Goal: Task Accomplishment & Management: Complete application form

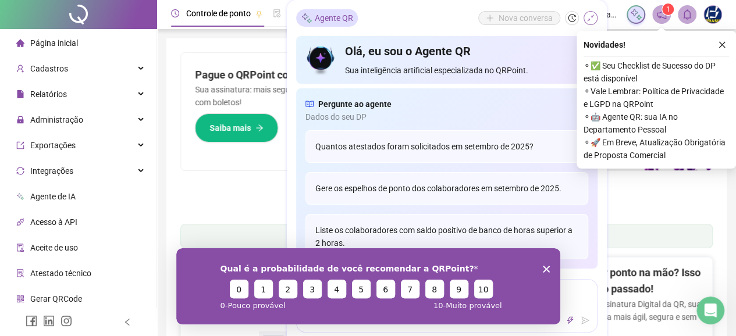
click at [587, 20] on icon "shrink" at bounding box center [590, 18] width 8 height 8
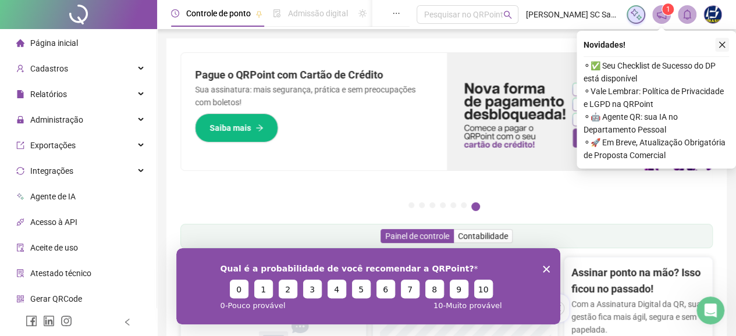
click at [722, 45] on icon "close" at bounding box center [722, 45] width 8 height 8
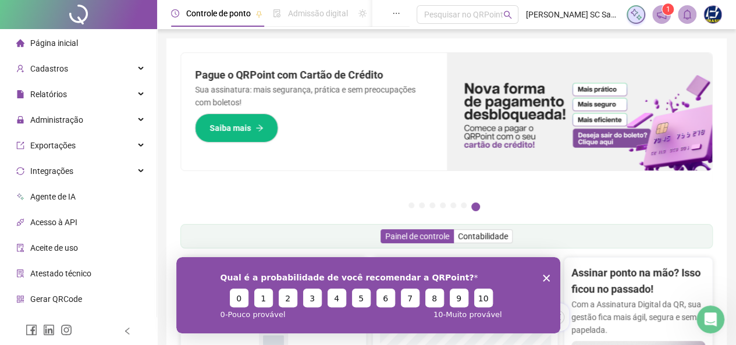
click at [544, 277] on icon "Encerrar pesquisa" at bounding box center [545, 277] width 7 height 7
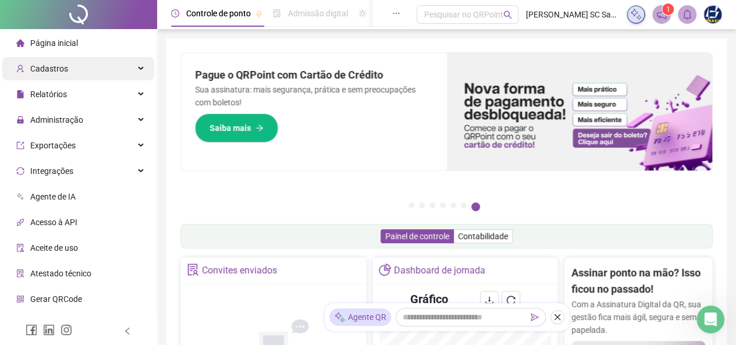
click at [42, 67] on span "Cadastros" at bounding box center [49, 68] width 38 height 9
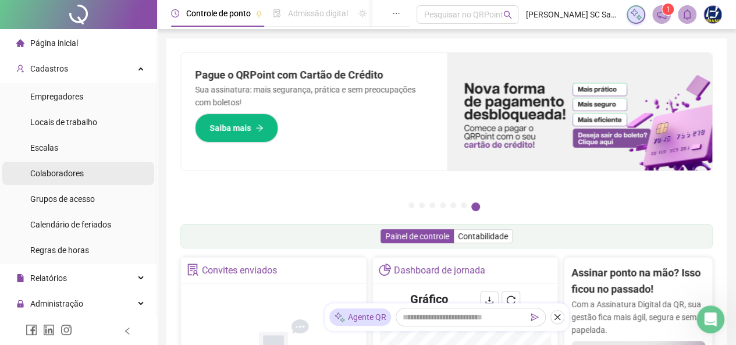
click at [60, 171] on span "Colaboradores" at bounding box center [56, 173] width 53 height 9
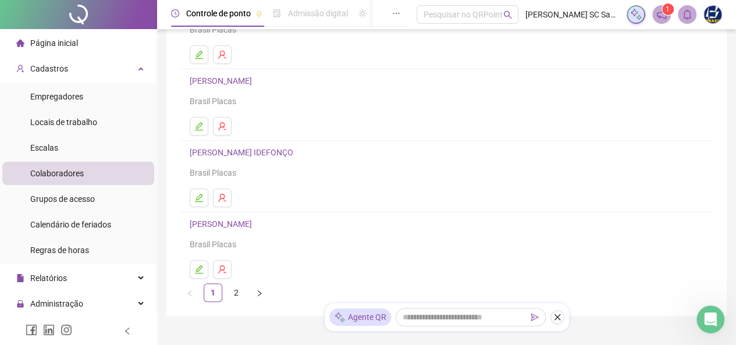
scroll to position [185, 0]
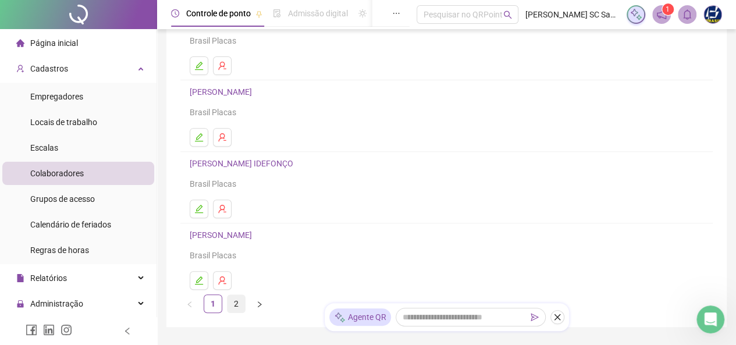
click at [236, 307] on link "2" at bounding box center [235, 303] width 17 height 17
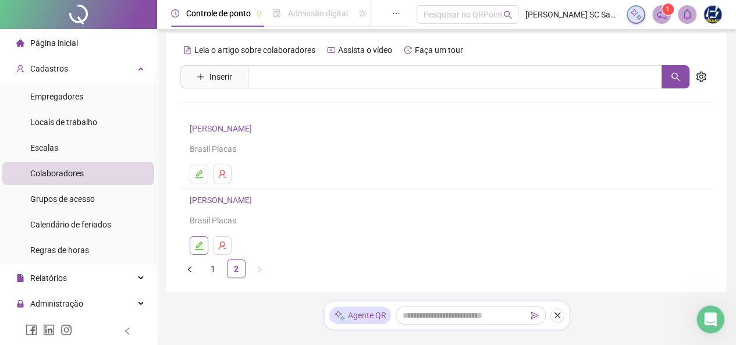
click at [198, 247] on icon "edit" at bounding box center [199, 245] width 8 height 8
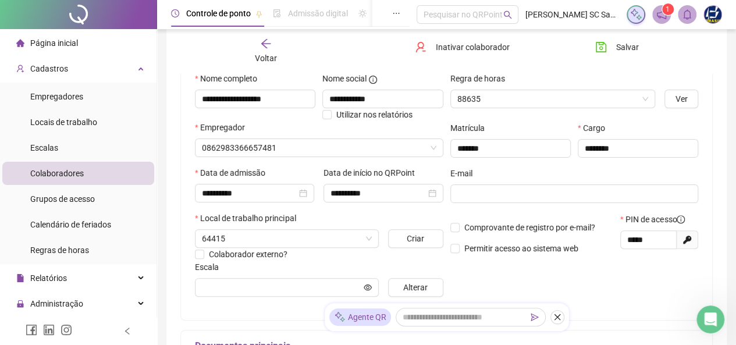
type input "*****"
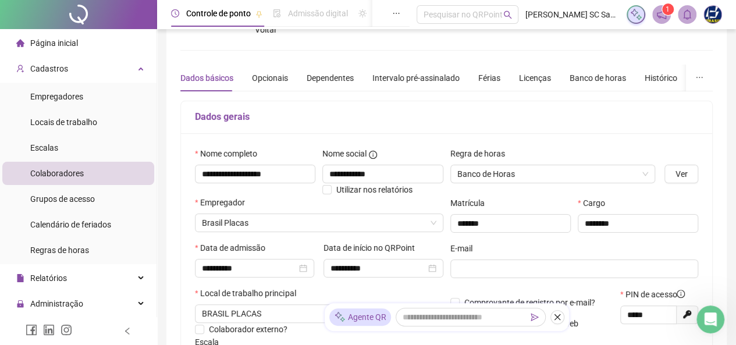
scroll to position [0, 0]
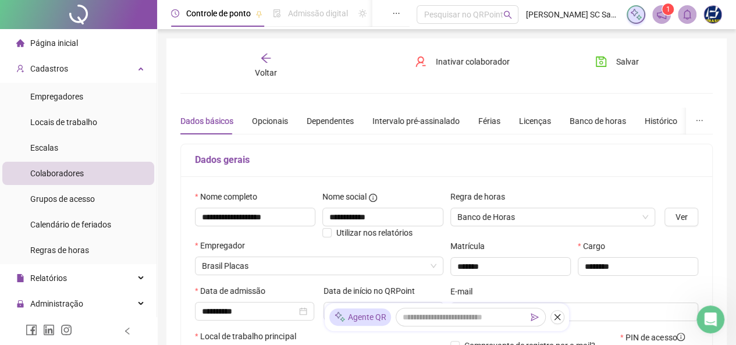
click at [269, 72] on span "Voltar" at bounding box center [266, 72] width 22 height 9
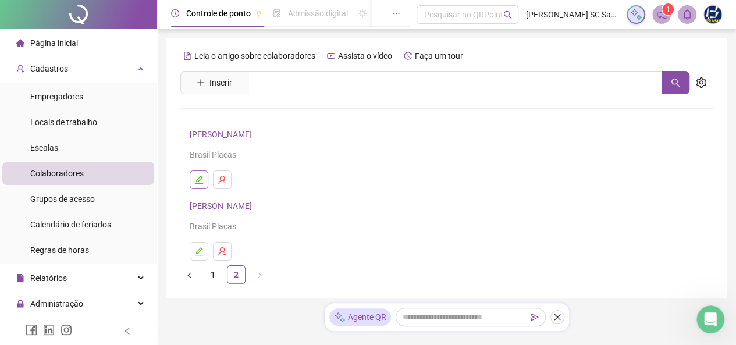
click at [204, 179] on button "button" at bounding box center [199, 179] width 19 height 19
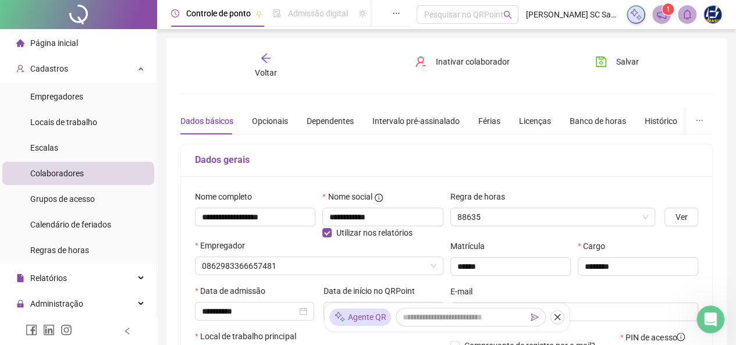
type input "*****"
click at [256, 74] on span "Voltar" at bounding box center [266, 72] width 22 height 9
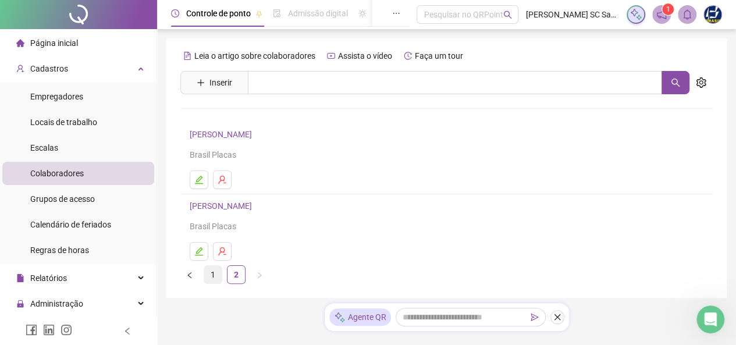
click at [208, 279] on link "1" at bounding box center [212, 274] width 17 height 17
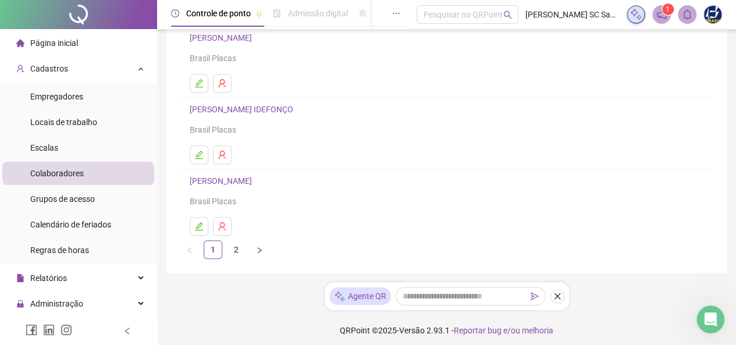
scroll to position [244, 0]
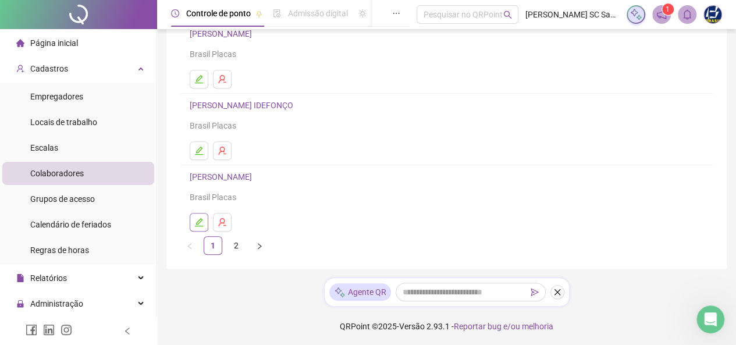
click at [198, 222] on icon "edit" at bounding box center [199, 222] width 8 height 8
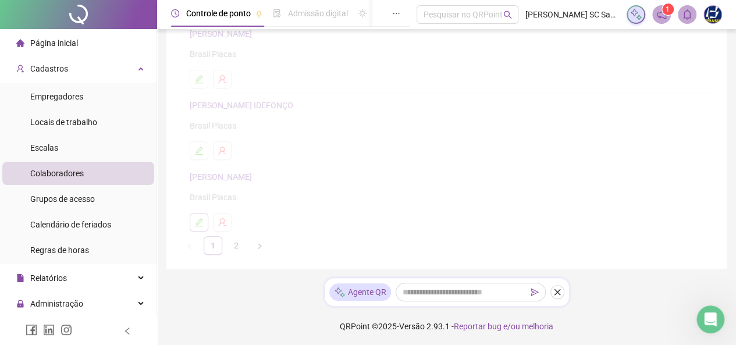
scroll to position [249, 0]
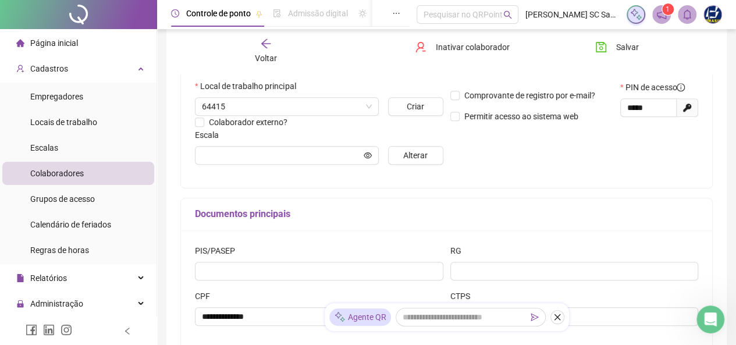
type input "*****"
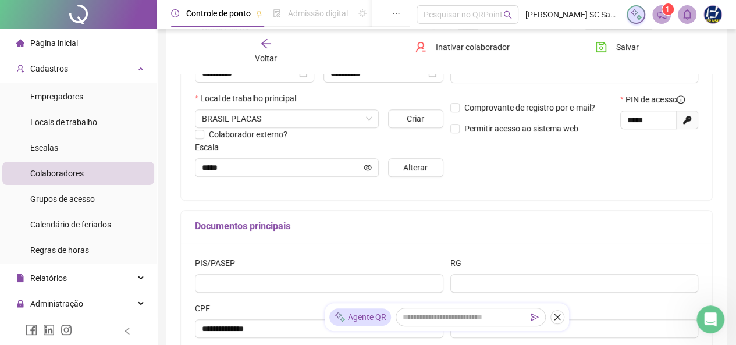
scroll to position [55, 0]
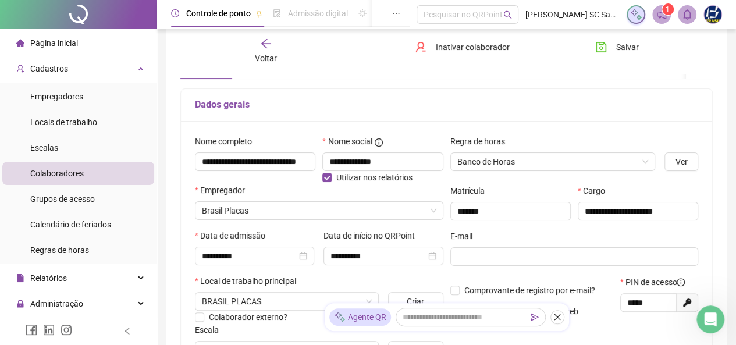
click at [266, 58] on span "Voltar" at bounding box center [266, 57] width 22 height 9
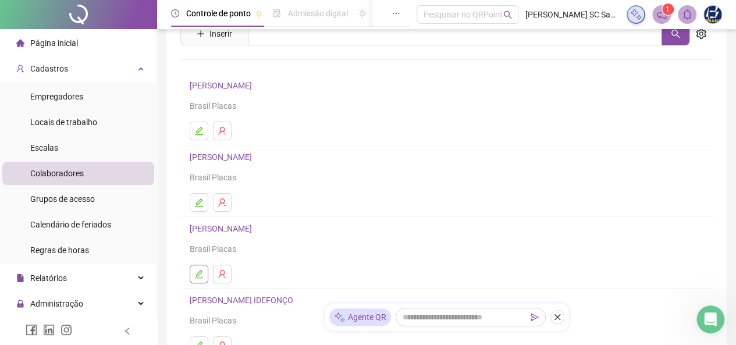
scroll to position [244, 0]
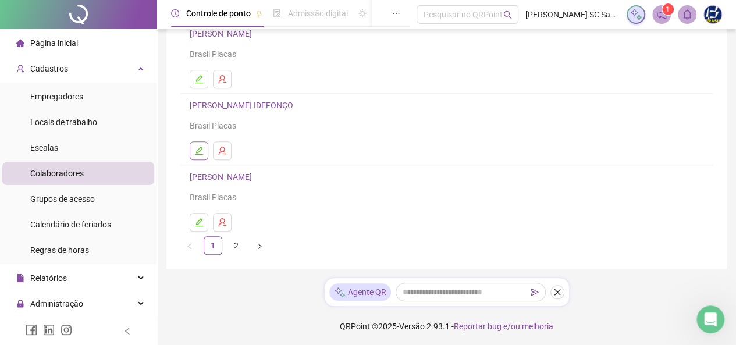
click at [199, 155] on button "button" at bounding box center [199, 150] width 19 height 19
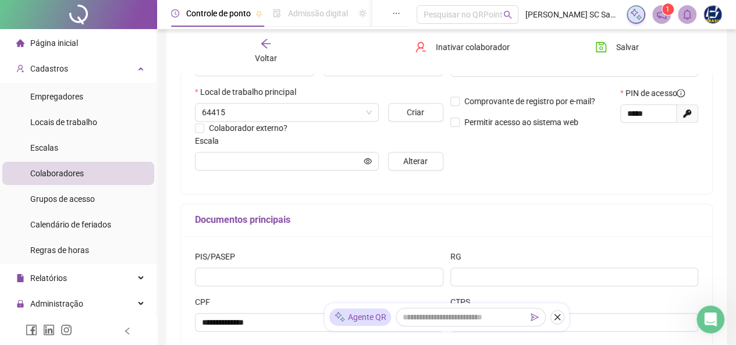
scroll to position [249, 0]
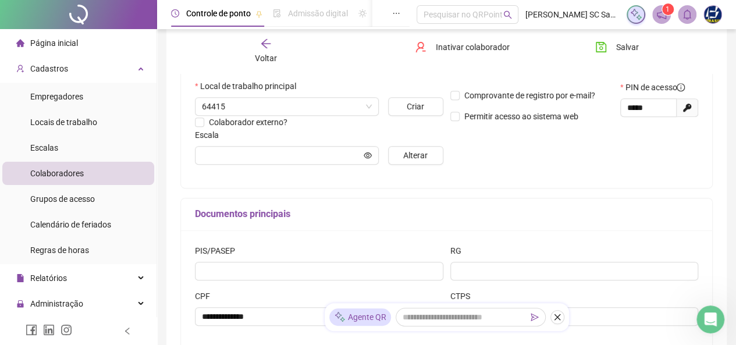
type input "*******"
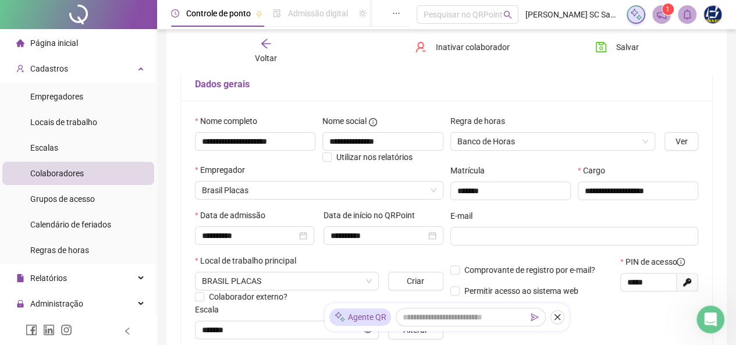
scroll to position [17, 0]
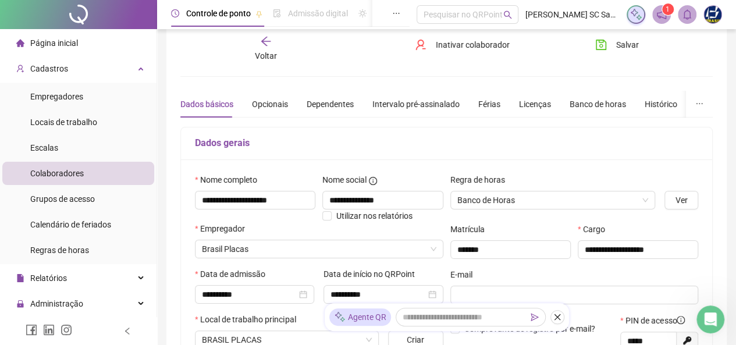
click at [280, 47] on div "Voltar" at bounding box center [266, 48] width 81 height 27
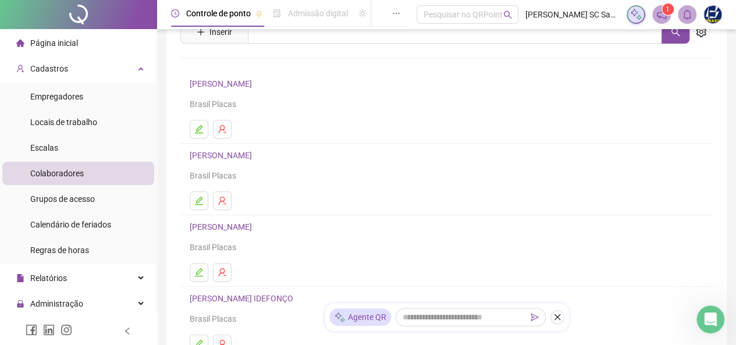
scroll to position [116, 0]
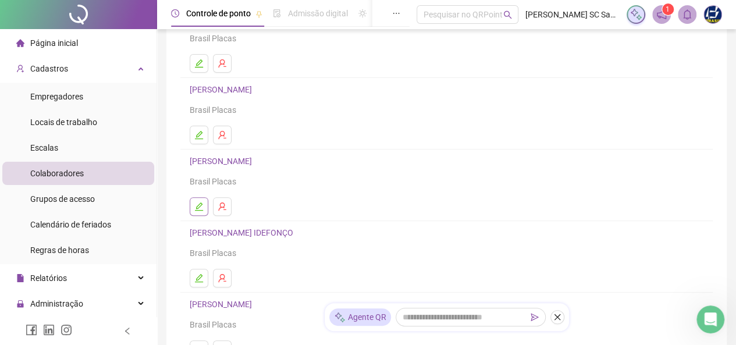
click at [203, 212] on button "button" at bounding box center [199, 206] width 19 height 19
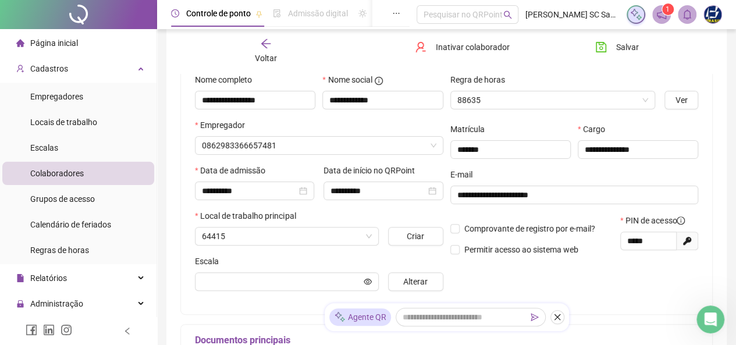
scroll to position [122, 0]
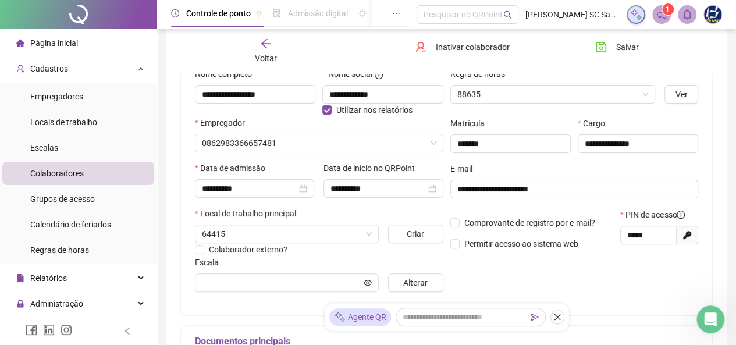
type input "*****"
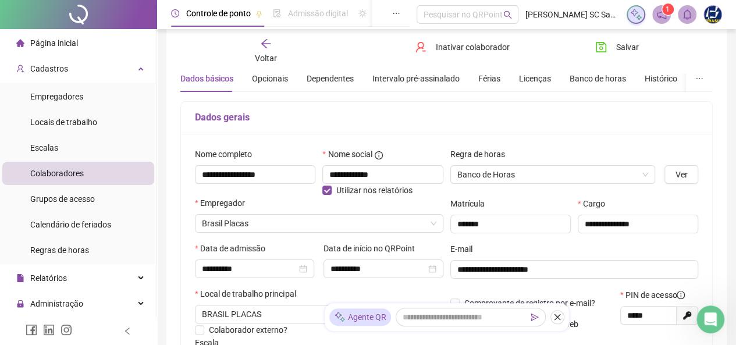
scroll to position [0, 0]
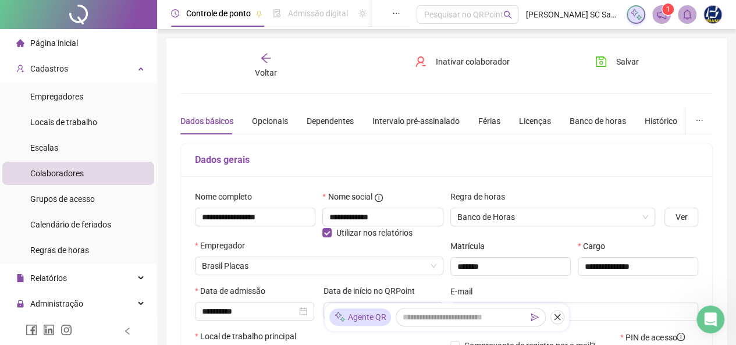
click at [262, 66] on div "Voltar" at bounding box center [266, 65] width 81 height 27
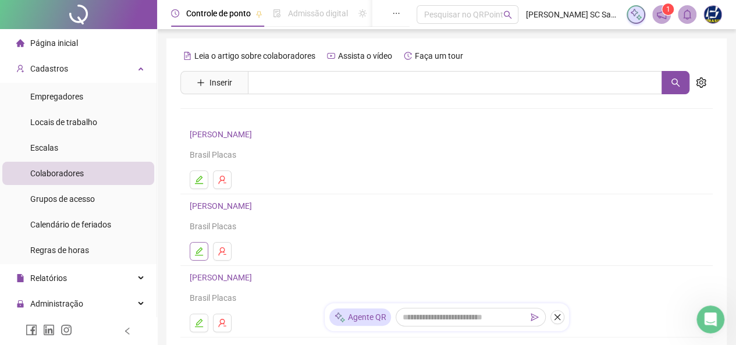
click at [199, 247] on icon "edit" at bounding box center [198, 251] width 9 height 9
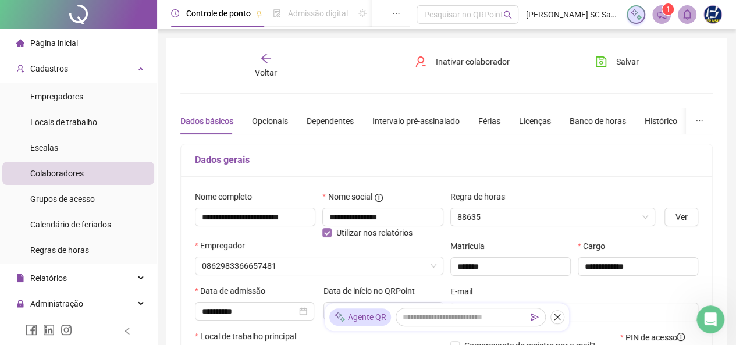
type input "*****"
click at [269, 62] on icon "arrow-left" at bounding box center [266, 58] width 12 height 12
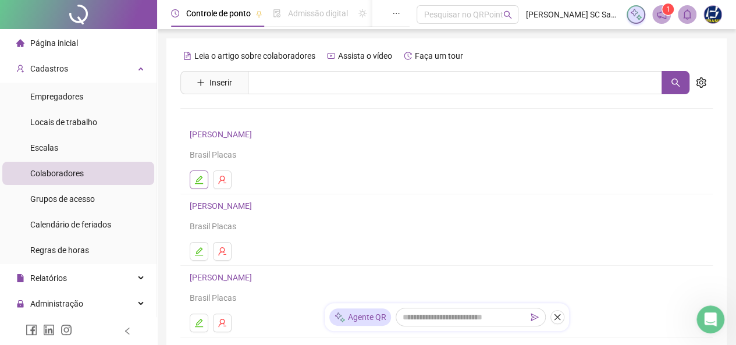
click at [200, 184] on button "button" at bounding box center [199, 179] width 19 height 19
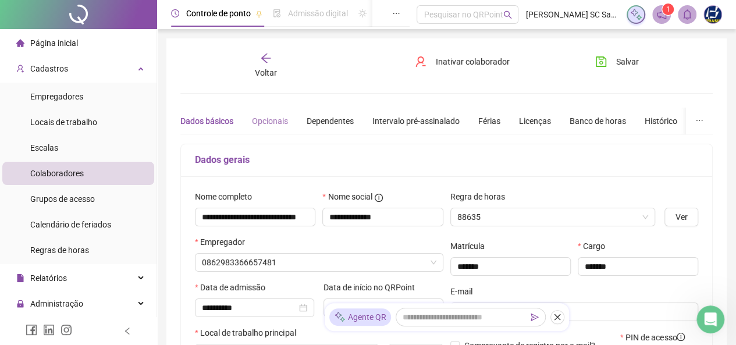
type input "*****"
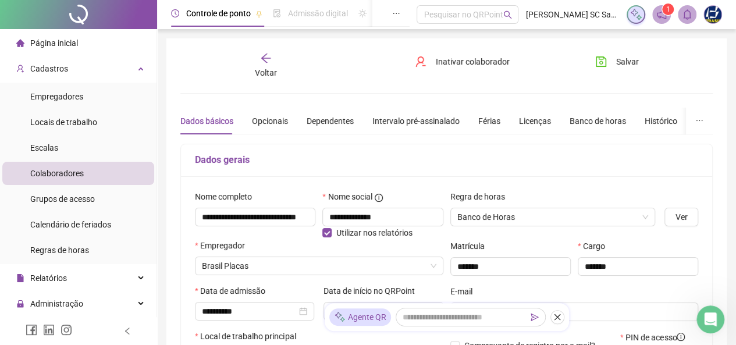
click at [263, 60] on icon "arrow-left" at bounding box center [266, 58] width 12 height 12
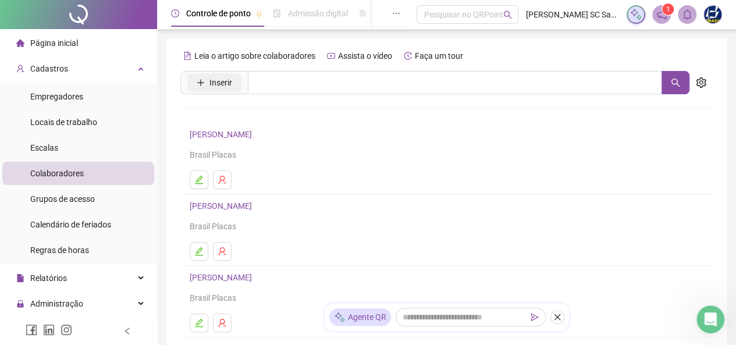
click at [217, 83] on span "Inserir" at bounding box center [220, 82] width 23 height 13
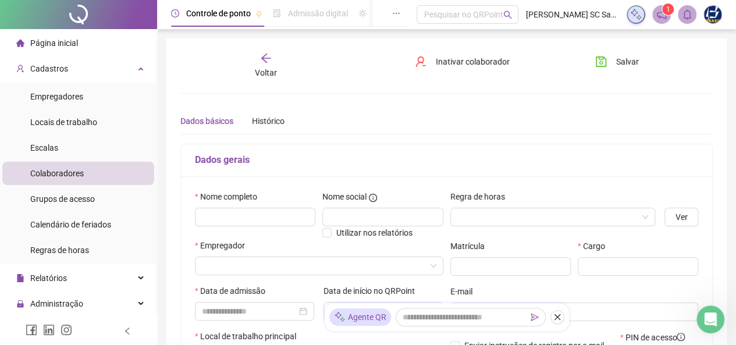
type input "*****"
click at [244, 220] on input "text" at bounding box center [255, 217] width 120 height 19
type input "**********"
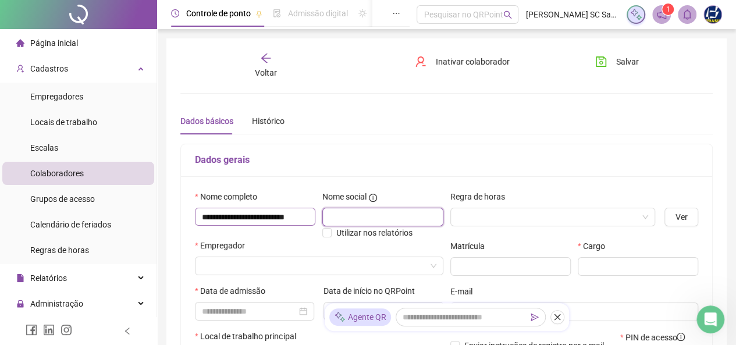
scroll to position [0, 0]
type input "**********"
click at [568, 212] on input "search" at bounding box center [547, 216] width 181 height 17
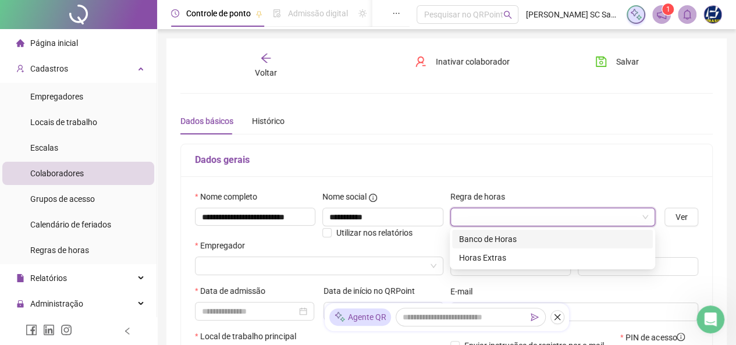
click at [479, 247] on div "Banco de Horas" at bounding box center [552, 239] width 201 height 19
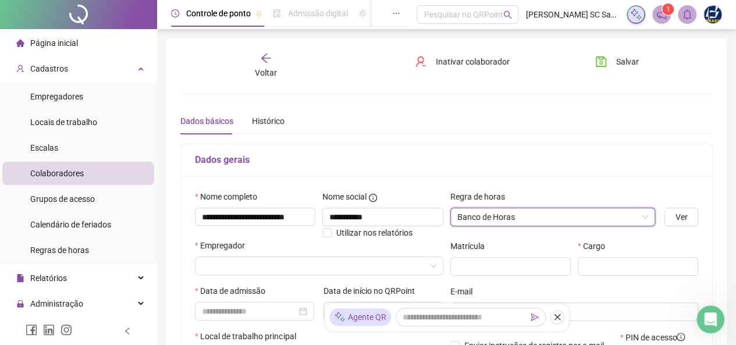
click at [263, 249] on div "Empregador" at bounding box center [319, 247] width 248 height 17
click at [267, 261] on input "search" at bounding box center [314, 265] width 224 height 17
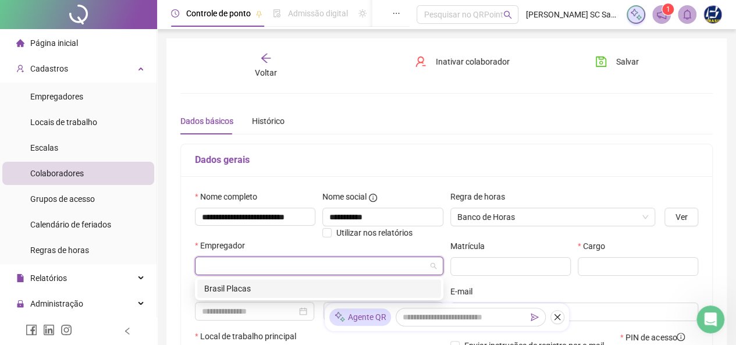
click at [266, 293] on div "Brasil Placas" at bounding box center [319, 288] width 230 height 13
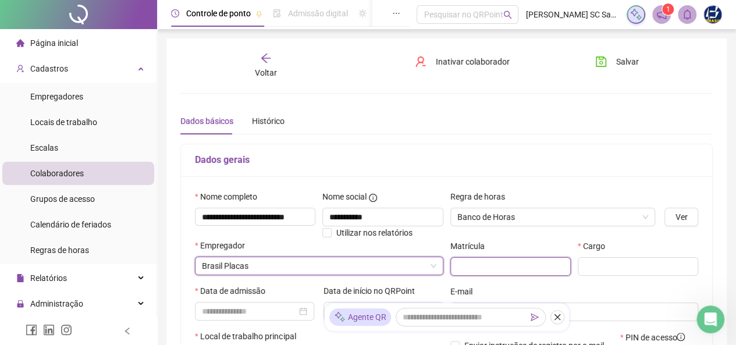
click at [485, 267] on input "text" at bounding box center [510, 266] width 120 height 19
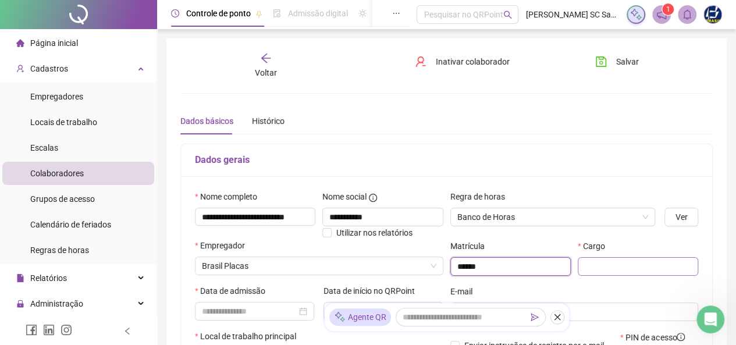
type input "******"
click at [642, 267] on input "text" at bounding box center [637, 266] width 120 height 19
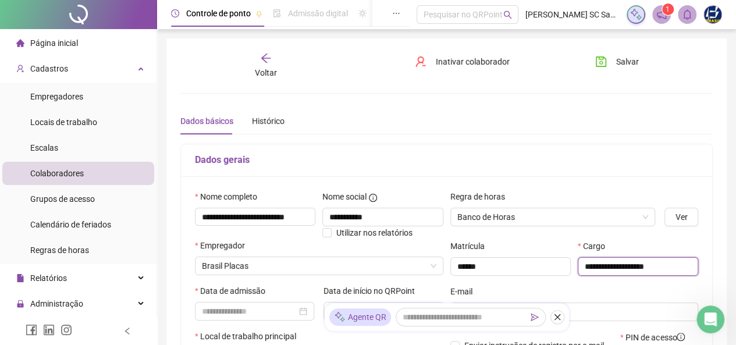
scroll to position [174, 0]
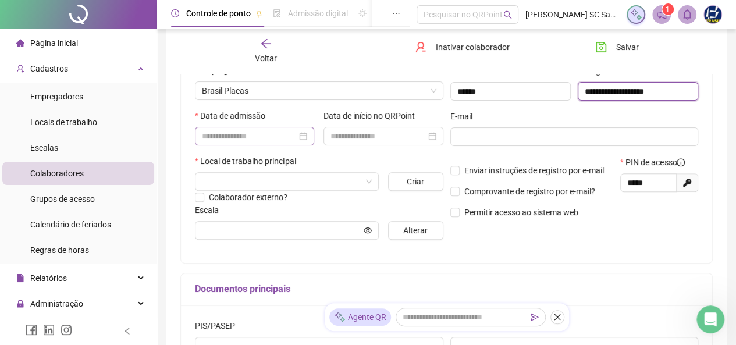
type input "**********"
click at [256, 139] on input at bounding box center [249, 136] width 95 height 13
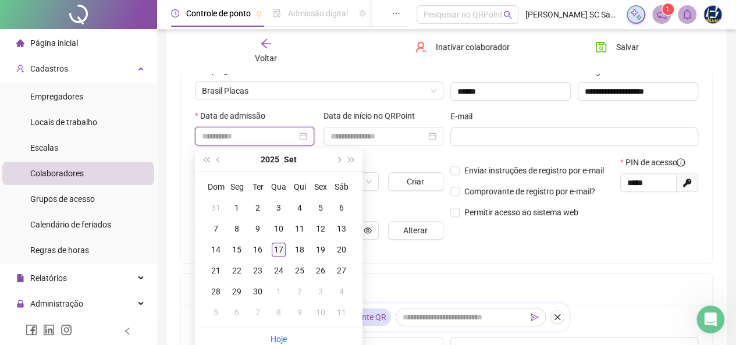
type input "**********"
click at [284, 249] on div "17" at bounding box center [279, 249] width 14 height 14
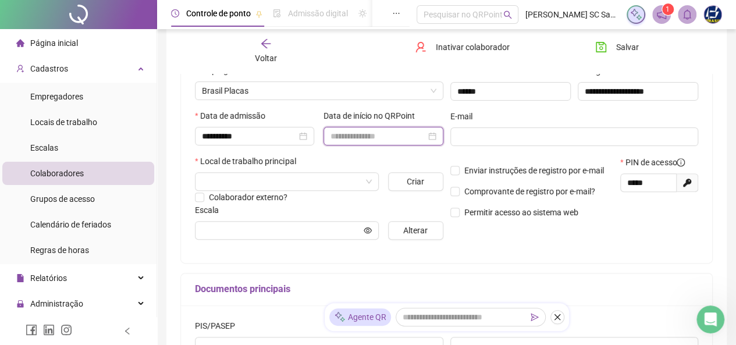
click at [341, 135] on input at bounding box center [377, 136] width 95 height 13
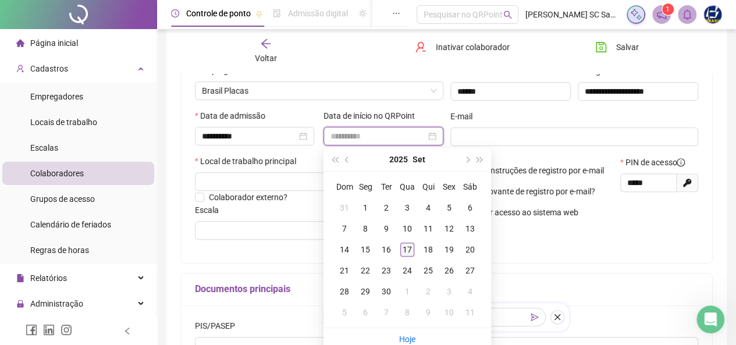
type input "**********"
click at [404, 250] on div "17" at bounding box center [407, 249] width 14 height 14
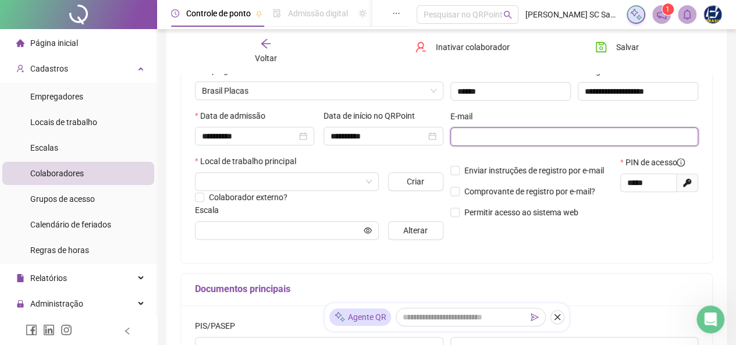
click at [491, 134] on input "text" at bounding box center [573, 136] width 232 height 13
paste input "**********"
type input "**********"
click at [304, 180] on input "search" at bounding box center [281, 181] width 159 height 17
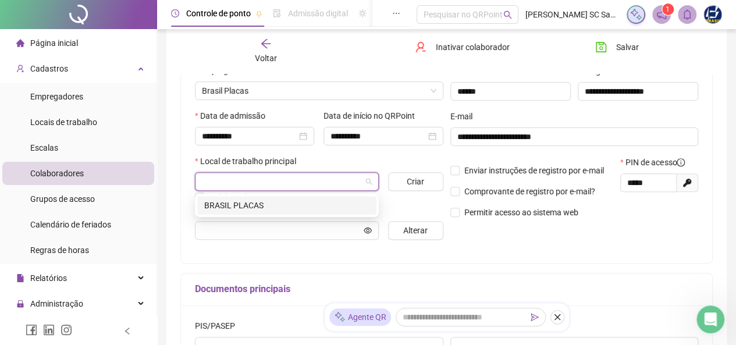
click at [298, 205] on div "BRASIL PLACAS" at bounding box center [286, 205] width 165 height 13
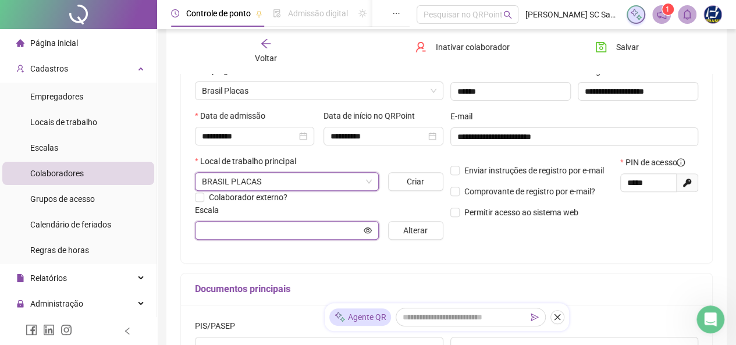
click at [313, 230] on input "text" at bounding box center [281, 230] width 159 height 13
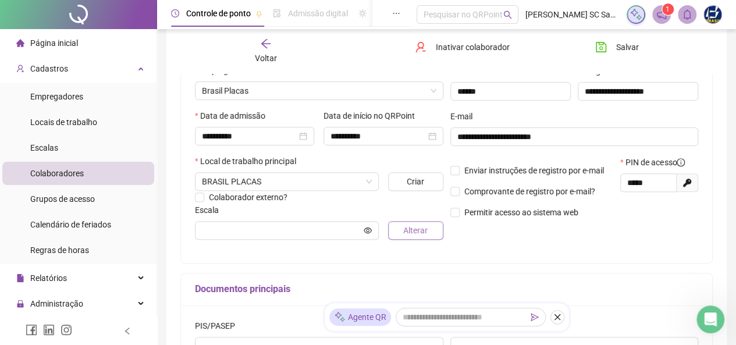
click at [408, 234] on span "Alterar" at bounding box center [415, 230] width 24 height 13
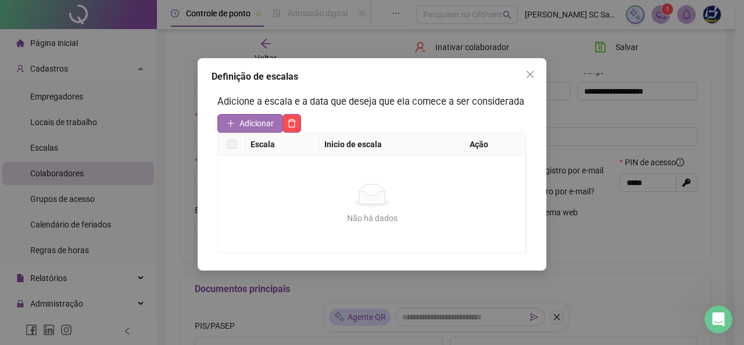
click at [255, 124] on span "Adicionar" at bounding box center [257, 123] width 34 height 13
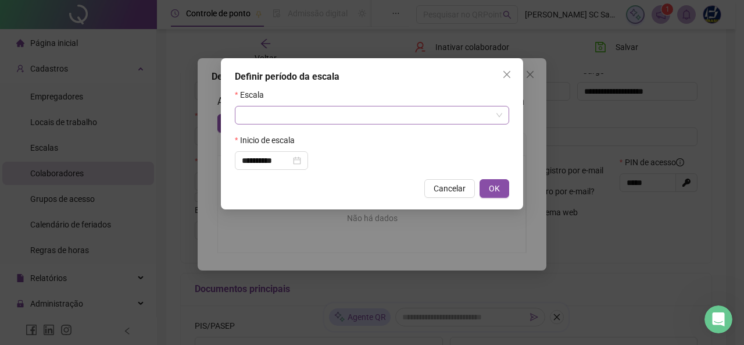
click at [255, 120] on input "search" at bounding box center [367, 114] width 250 height 17
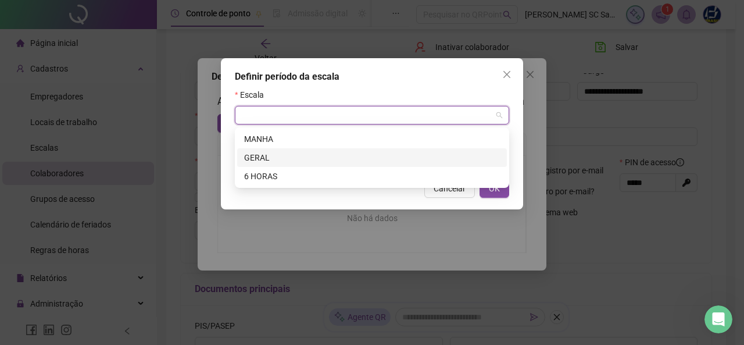
click at [266, 156] on div "GERAL" at bounding box center [372, 157] width 256 height 13
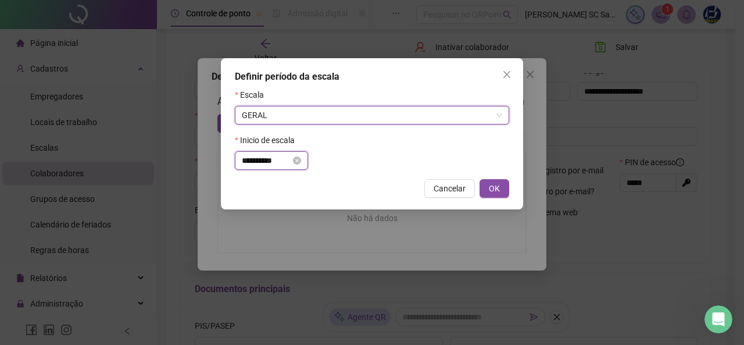
click at [291, 162] on input "**********" at bounding box center [266, 160] width 49 height 13
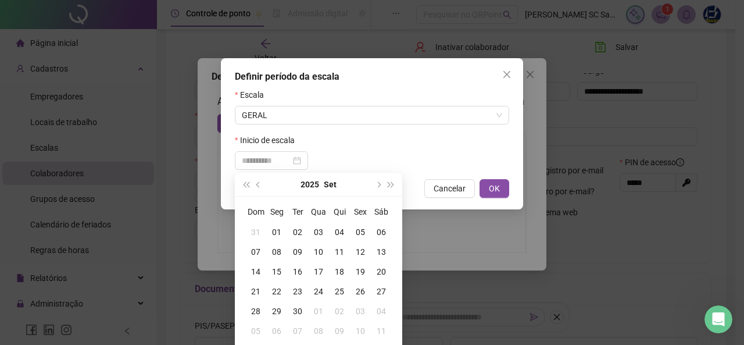
click at [323, 269] on div "17" at bounding box center [318, 271] width 21 height 13
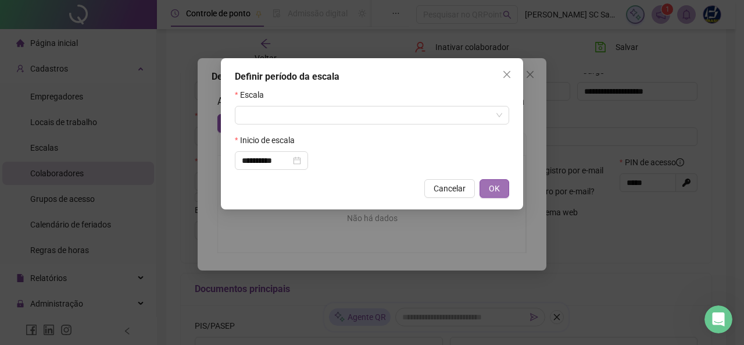
click at [492, 190] on span "OK" at bounding box center [494, 188] width 11 height 13
click at [270, 161] on input "**********" at bounding box center [266, 160] width 49 height 13
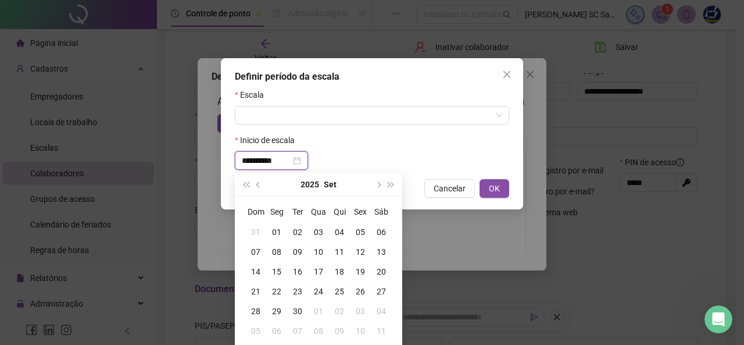
type input "**********"
click at [317, 276] on div "17" at bounding box center [318, 271] width 21 height 13
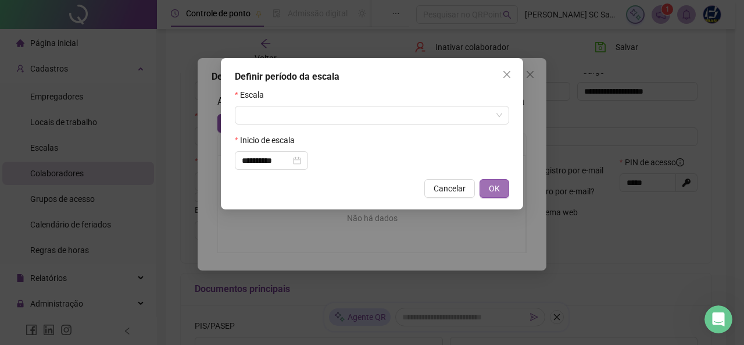
click at [492, 182] on button "OK" at bounding box center [495, 188] width 30 height 19
click at [279, 119] on input "search" at bounding box center [367, 114] width 250 height 17
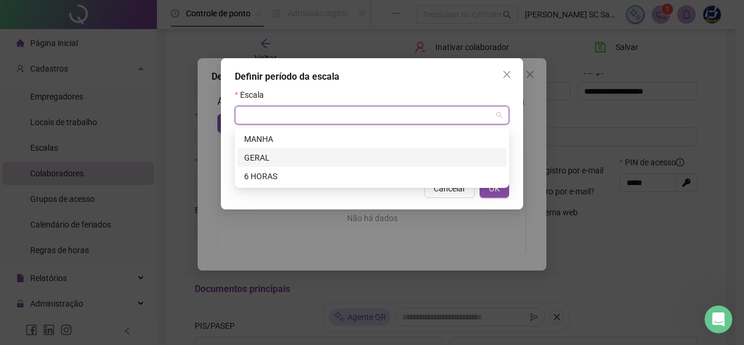
click at [270, 156] on div "GERAL" at bounding box center [372, 157] width 256 height 13
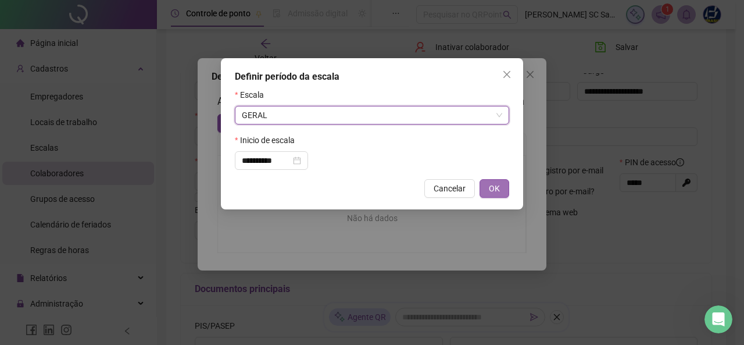
click at [492, 183] on span "OK" at bounding box center [494, 188] width 11 height 13
type input "*****"
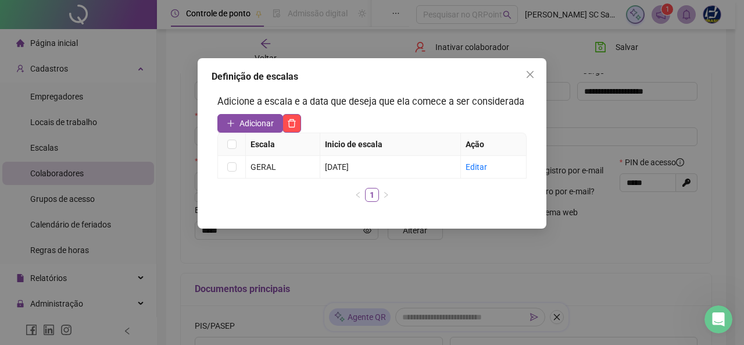
click at [405, 249] on div "Definição de escalas Adicione a escala e a data que deseja que ela comece a ser…" at bounding box center [372, 172] width 744 height 345
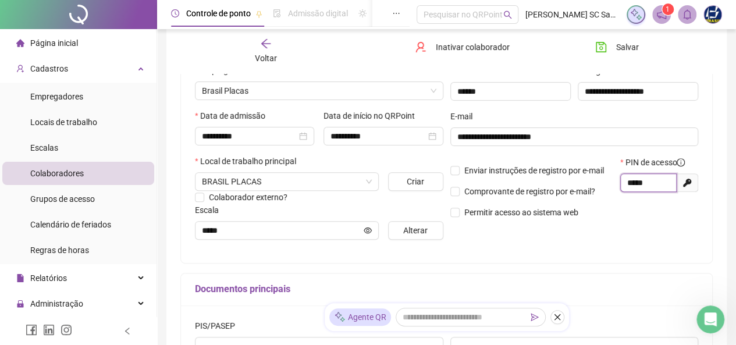
drag, startPoint x: 656, startPoint y: 185, endPoint x: 615, endPoint y: 185, distance: 40.7
click at [615, 185] on div "Enviar instruções de registro por e-mail Comprovante de registro por e-mail? Pe…" at bounding box center [574, 191] width 255 height 71
type input "*****"
click at [498, 266] on div "**********" at bounding box center [446, 197] width 532 height 456
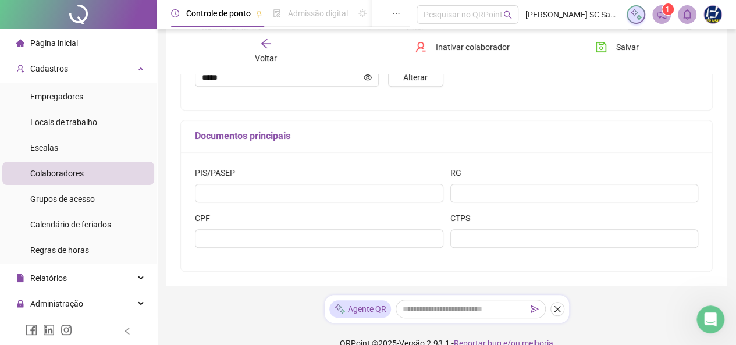
scroll to position [345, 0]
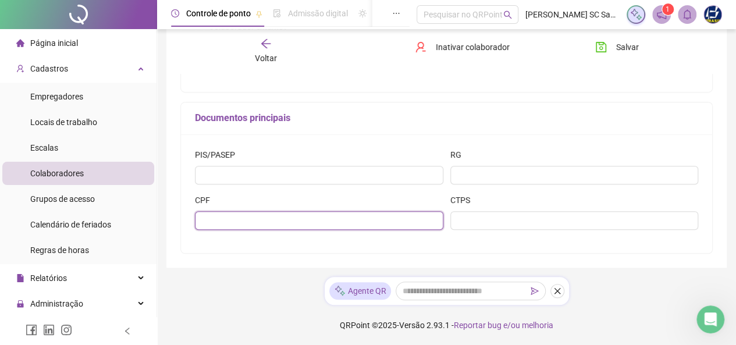
click at [321, 217] on input "text" at bounding box center [319, 220] width 248 height 19
type input "**********"
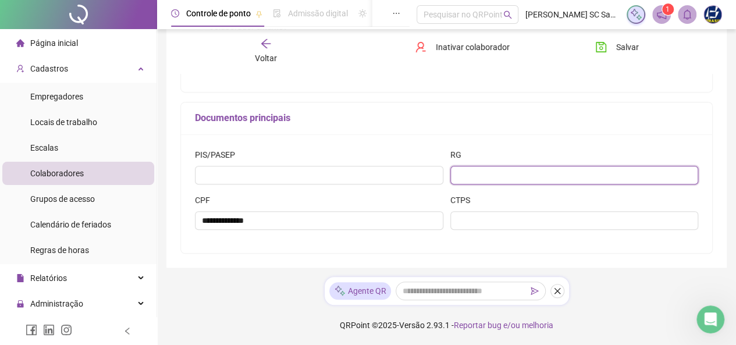
click at [476, 176] on input "text" at bounding box center [574, 175] width 248 height 19
type input "********"
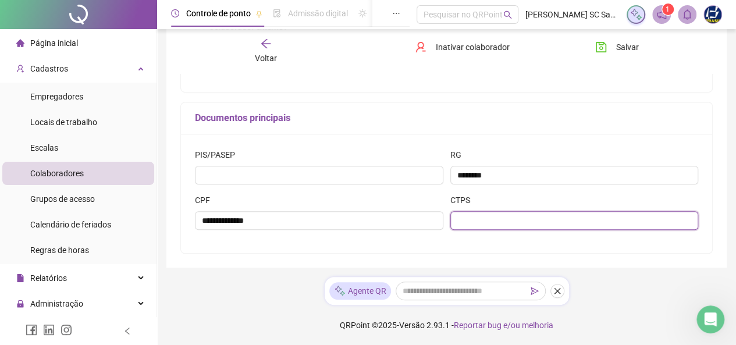
click at [484, 215] on input "text" at bounding box center [574, 220] width 248 height 19
type input "*******"
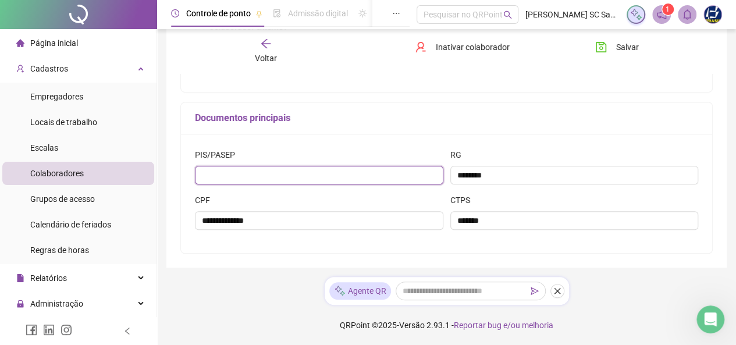
click at [354, 180] on input "text" at bounding box center [319, 175] width 248 height 19
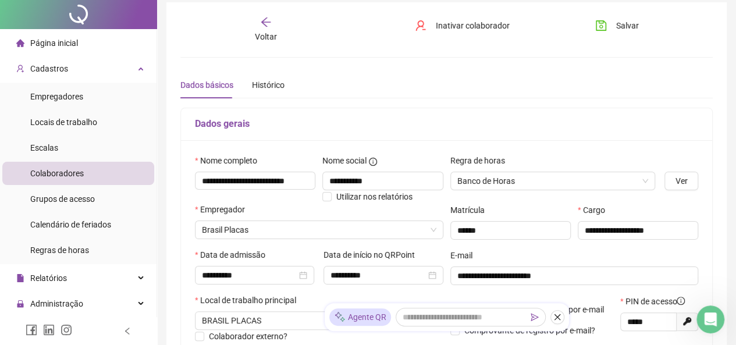
scroll to position [0, 0]
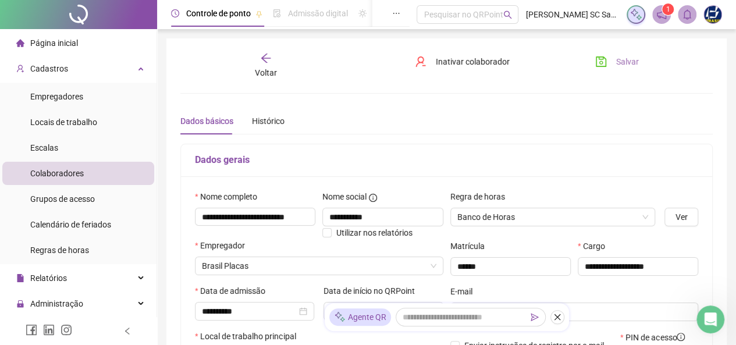
click at [605, 65] on icon "save" at bounding box center [600, 61] width 10 height 10
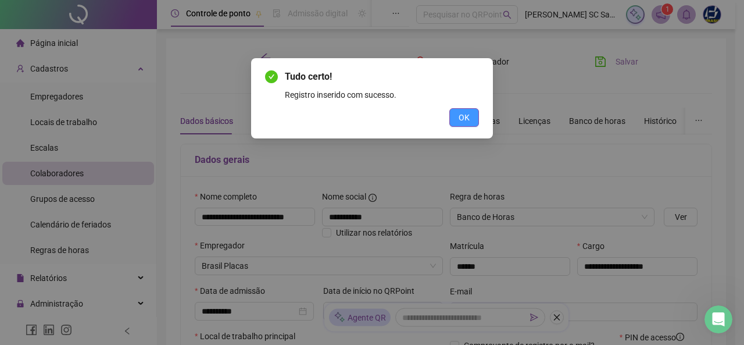
click at [469, 125] on button "OK" at bounding box center [464, 117] width 30 height 19
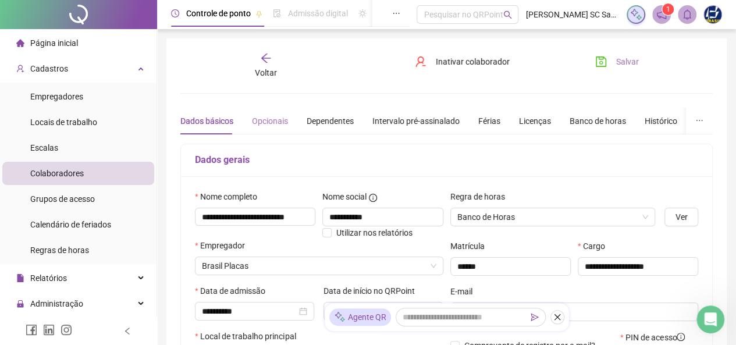
click at [270, 130] on div "Opcionais" at bounding box center [270, 121] width 36 height 27
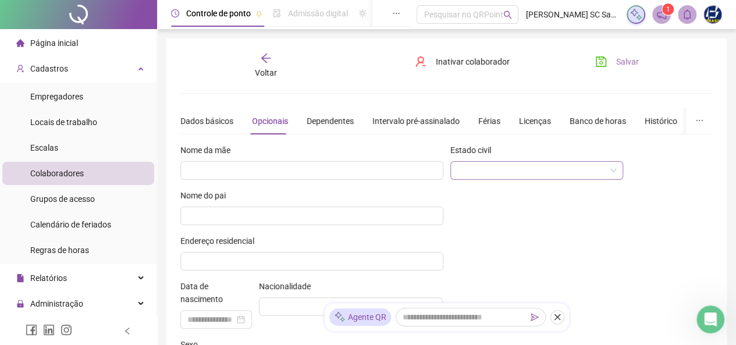
click at [468, 170] on input "search" at bounding box center [531, 170] width 148 height 17
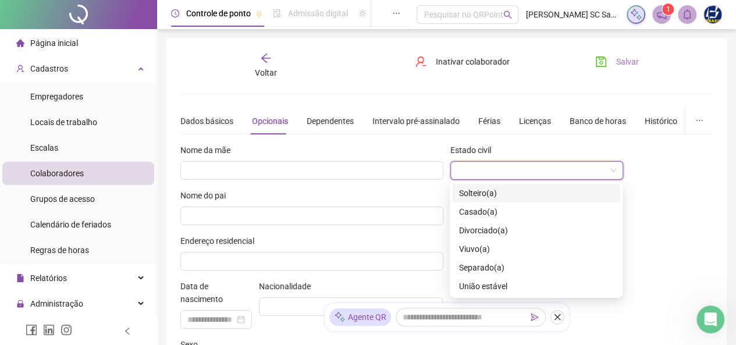
click at [469, 171] on input "search" at bounding box center [531, 170] width 148 height 17
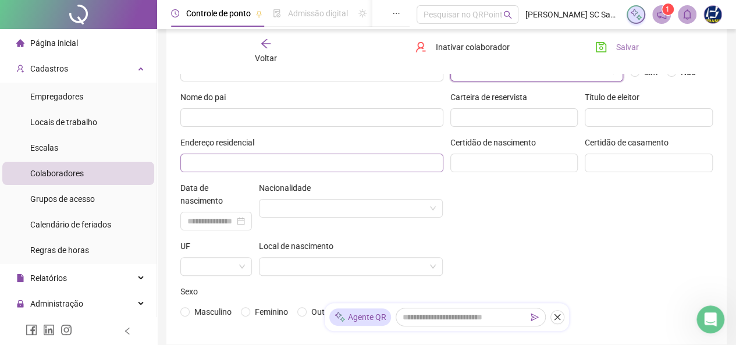
scroll to position [116, 0]
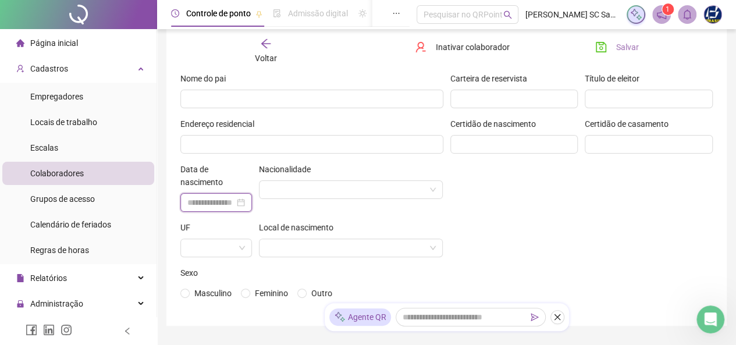
click at [208, 203] on input at bounding box center [210, 202] width 47 height 13
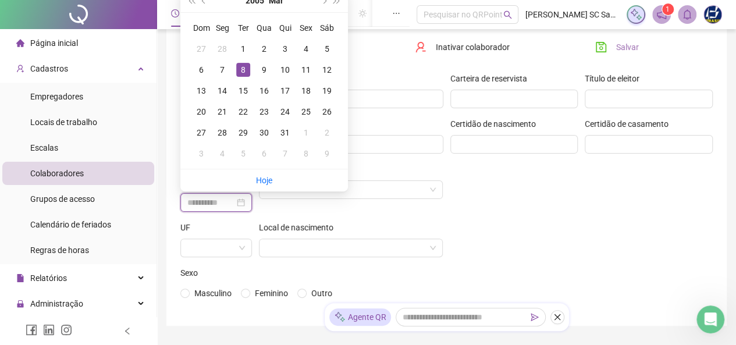
type input "**********"
click at [241, 67] on div "8" at bounding box center [243, 70] width 14 height 14
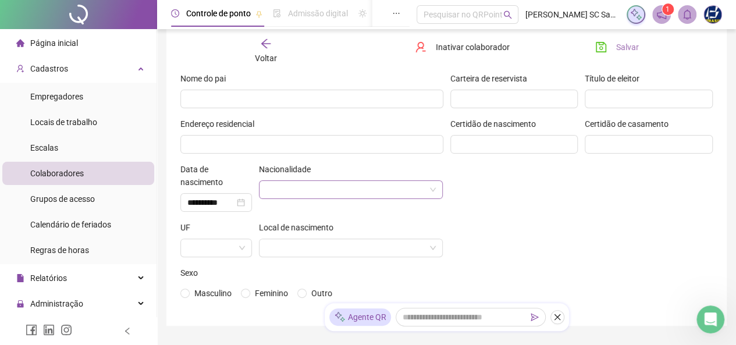
click at [298, 194] on input "search" at bounding box center [345, 189] width 159 height 17
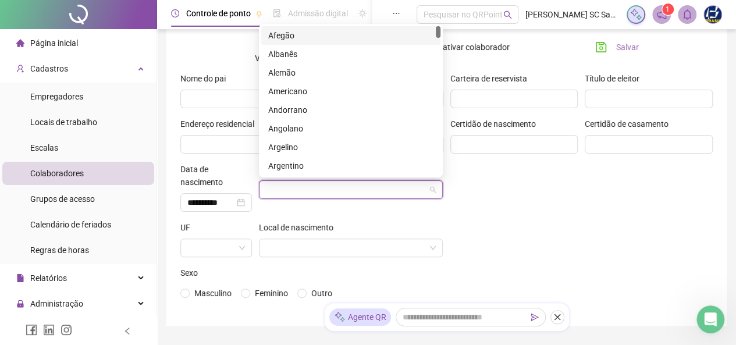
click at [298, 210] on div "Nacionalidade" at bounding box center [350, 192] width 191 height 58
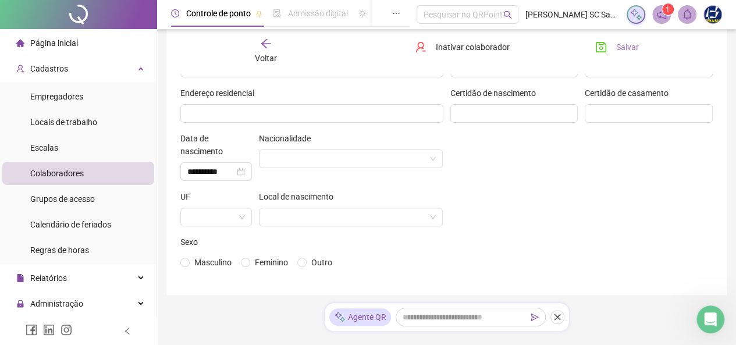
scroll to position [174, 0]
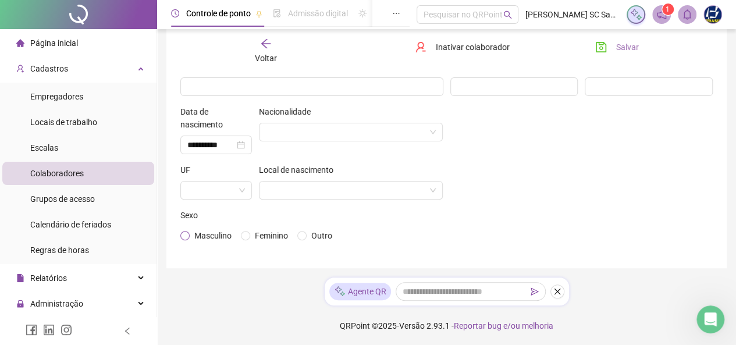
click at [202, 236] on span "Masculino" at bounding box center [212, 235] width 37 height 9
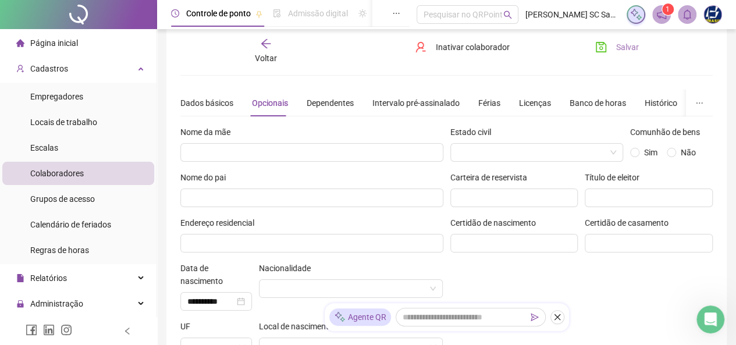
scroll to position [0, 0]
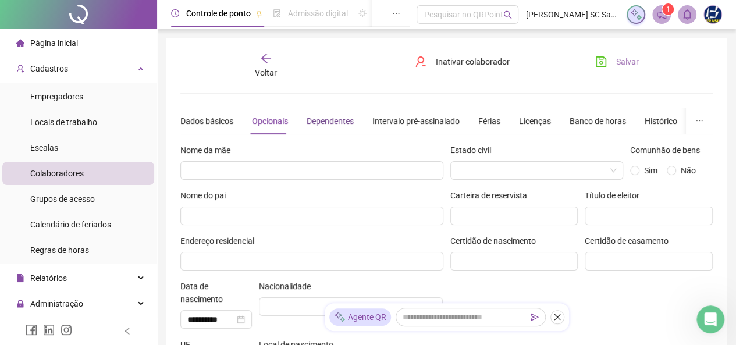
click at [333, 124] on div "Dependentes" at bounding box center [329, 121] width 47 height 13
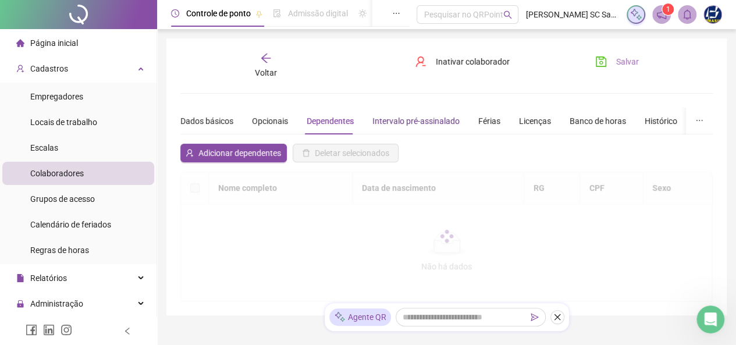
click at [374, 124] on div "Intervalo pré-assinalado" at bounding box center [415, 121] width 87 height 13
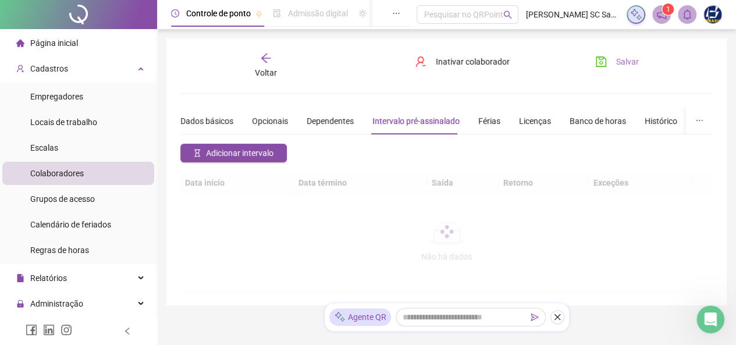
click at [616, 62] on span "Salvar" at bounding box center [627, 61] width 23 height 13
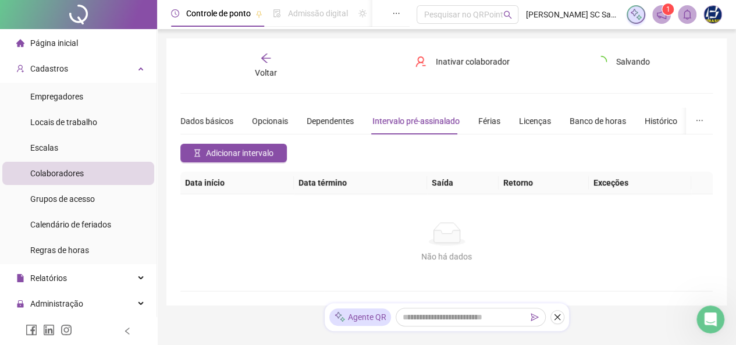
click at [73, 40] on span "Página inicial" at bounding box center [54, 42] width 48 height 9
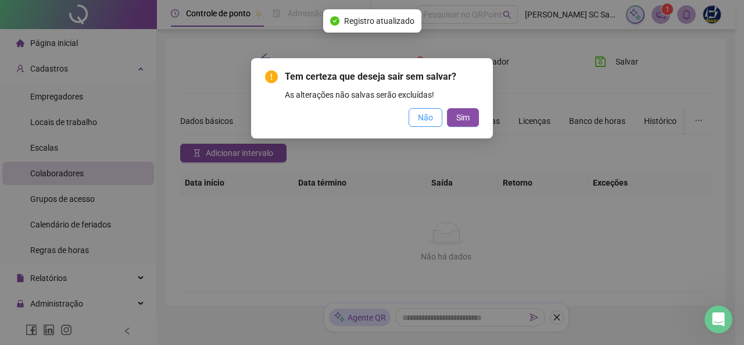
click at [437, 118] on button "Não" at bounding box center [426, 117] width 34 height 19
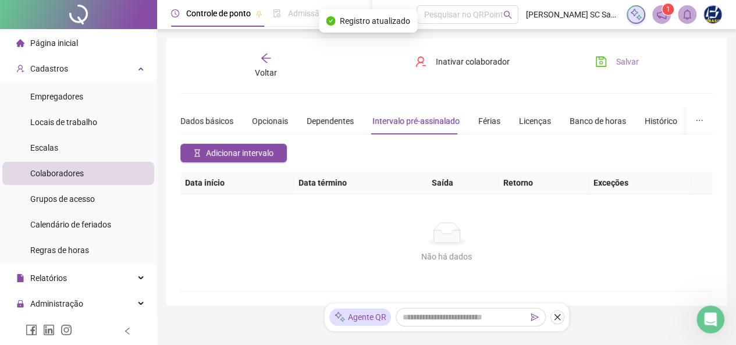
click at [625, 66] on span "Salvar" at bounding box center [627, 61] width 23 height 13
click at [38, 51] on div "Página inicial" at bounding box center [47, 42] width 62 height 23
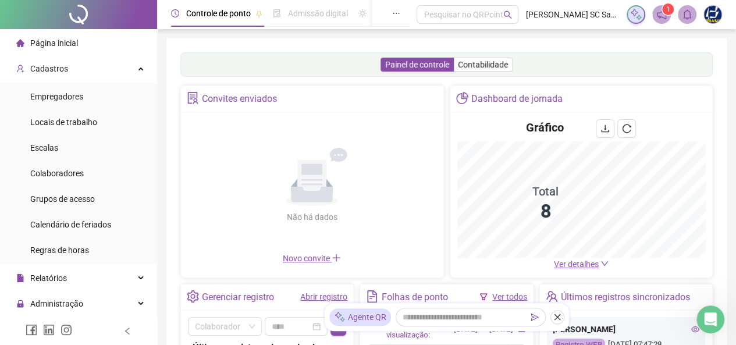
click at [568, 260] on span "Ver detalhes" at bounding box center [576, 263] width 45 height 9
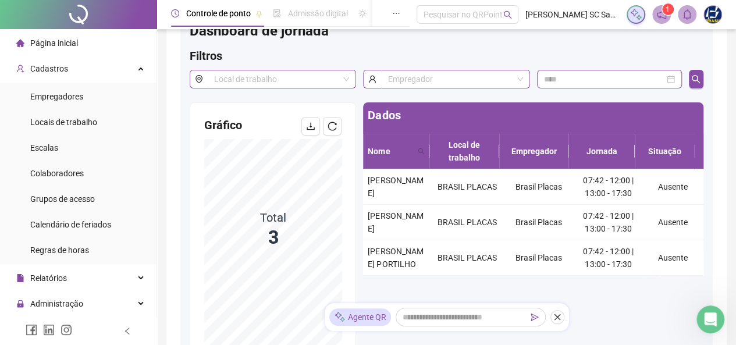
scroll to position [58, 0]
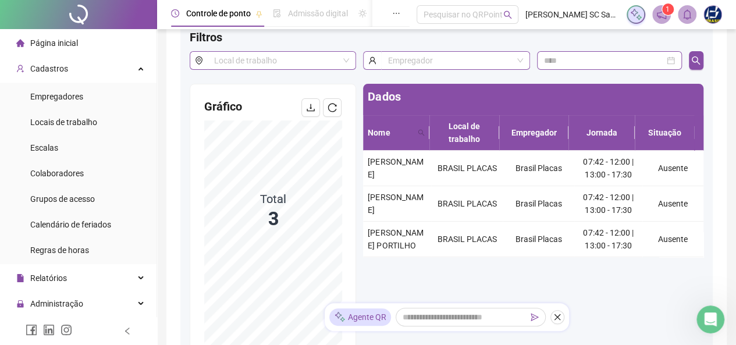
click at [69, 45] on span "Página inicial" at bounding box center [54, 42] width 48 height 9
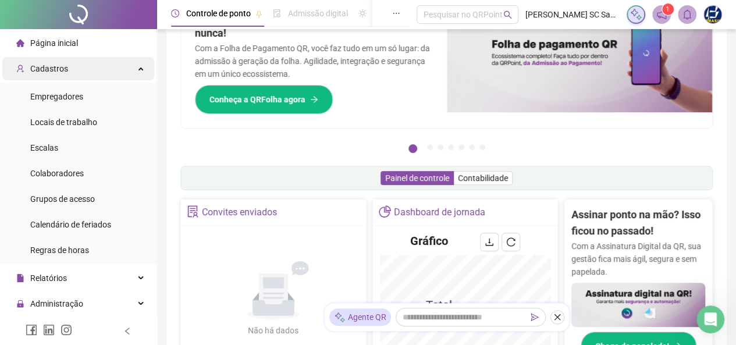
click at [78, 70] on div "Cadastros" at bounding box center [78, 68] width 152 height 23
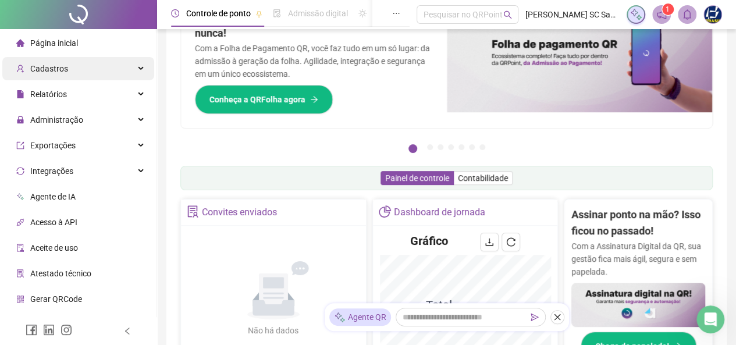
click at [78, 70] on div "Cadastros" at bounding box center [78, 68] width 152 height 23
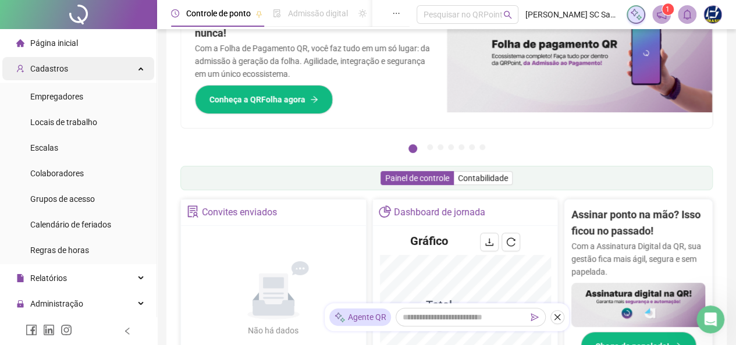
click at [78, 70] on div "Cadastros" at bounding box center [78, 68] width 152 height 23
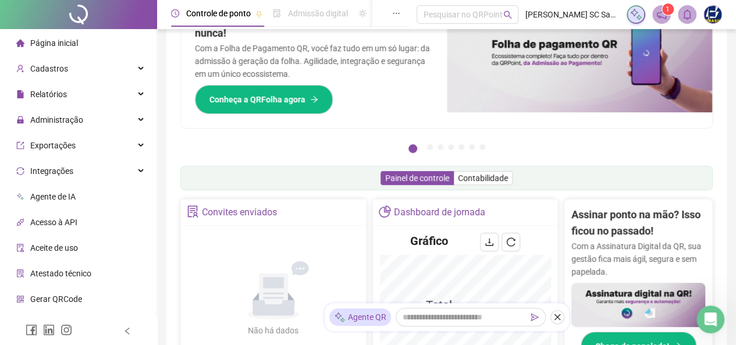
scroll to position [44, 0]
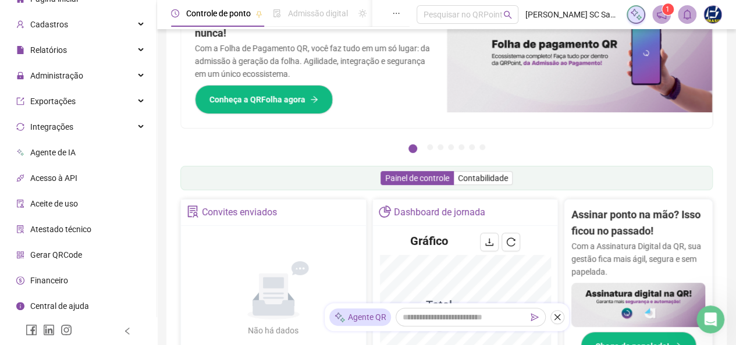
click at [74, 202] on span "Aceite de uso" at bounding box center [54, 203] width 48 height 9
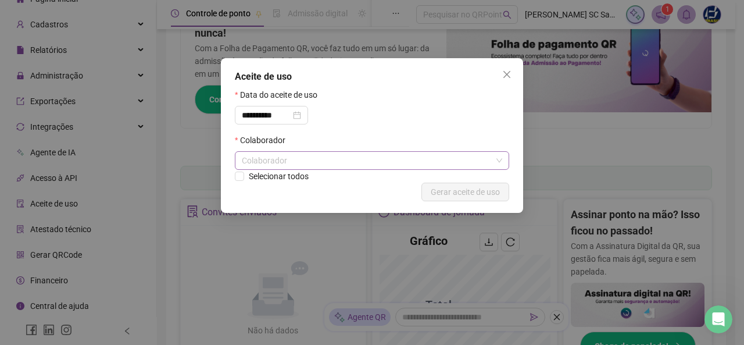
click at [278, 154] on div "Colaborador" at bounding box center [372, 160] width 274 height 19
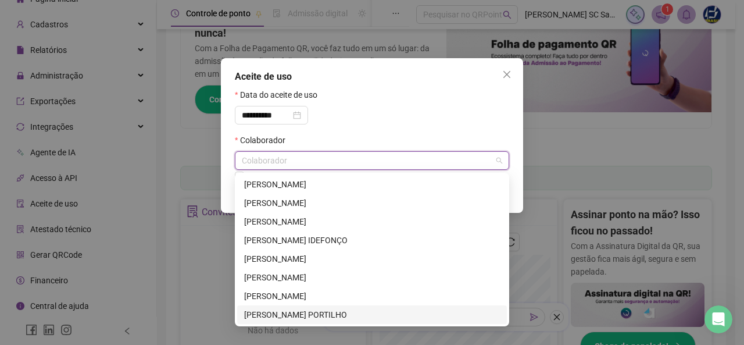
click at [270, 316] on div "[PERSON_NAME] PORTILHO" at bounding box center [372, 314] width 256 height 13
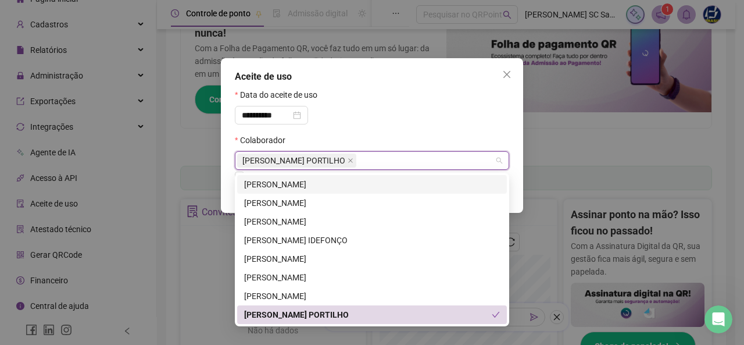
click at [463, 143] on div "Colaborador" at bounding box center [372, 142] width 274 height 17
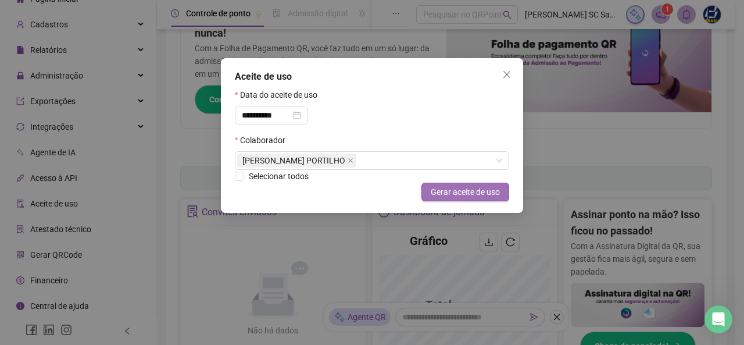
click at [478, 198] on span "Gerar aceite de uso" at bounding box center [465, 191] width 69 height 13
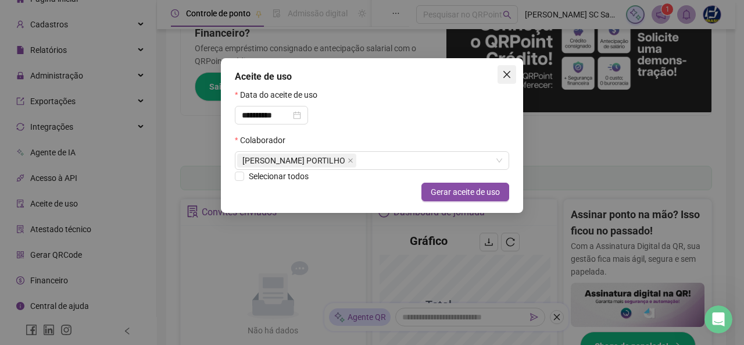
click at [510, 78] on icon "close" at bounding box center [506, 74] width 9 height 9
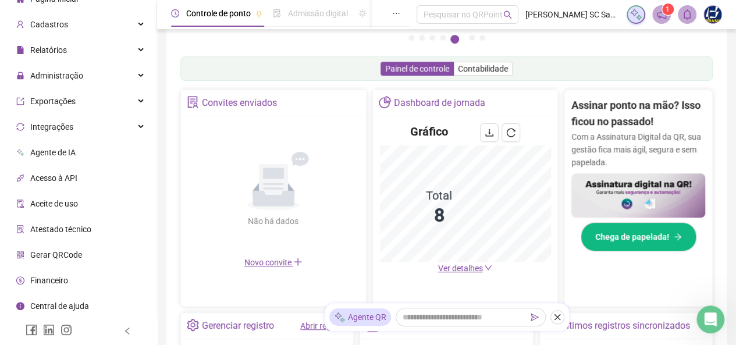
scroll to position [233, 0]
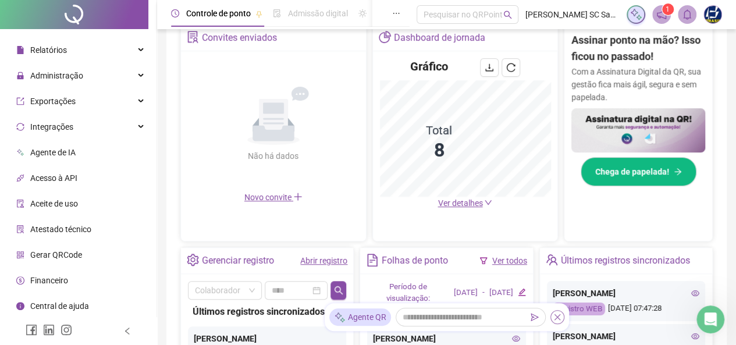
click at [555, 316] on icon "close" at bounding box center [557, 317] width 6 height 6
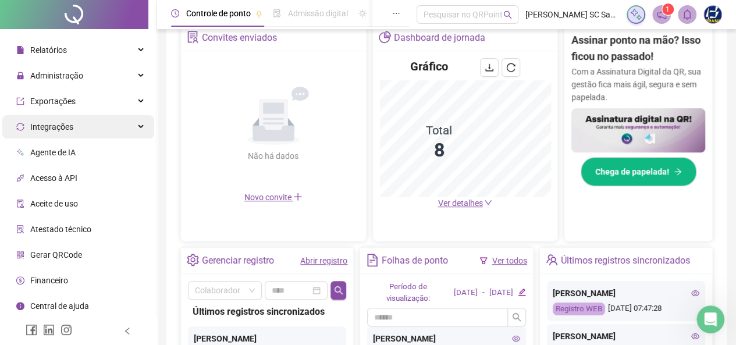
scroll to position [0, 0]
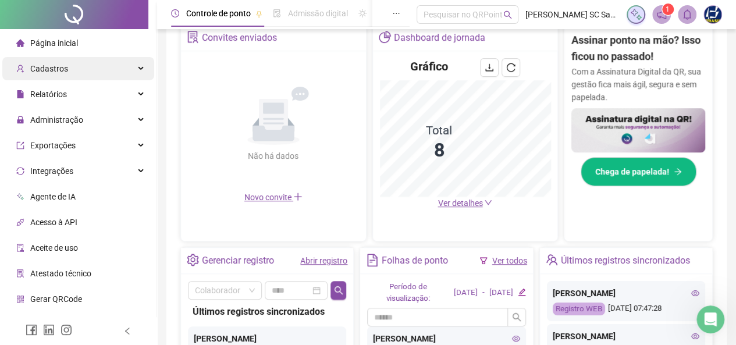
click at [41, 74] on span "Cadastros" at bounding box center [42, 68] width 52 height 23
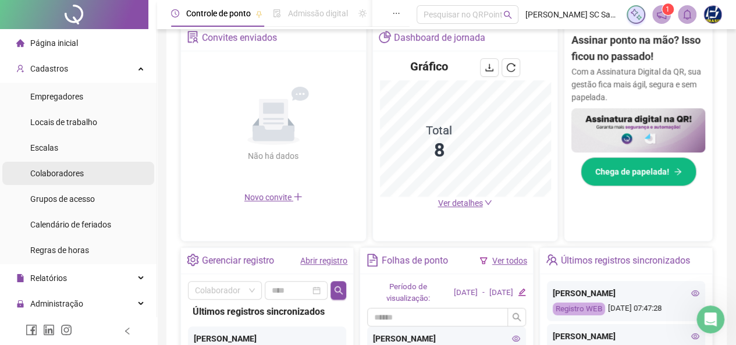
click at [69, 182] on div "Colaboradores" at bounding box center [56, 173] width 53 height 23
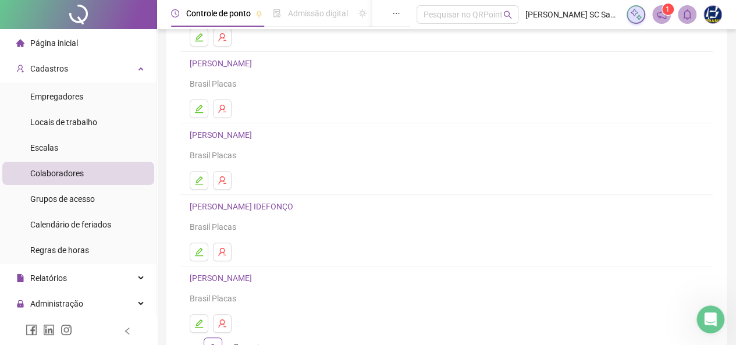
scroll to position [216, 0]
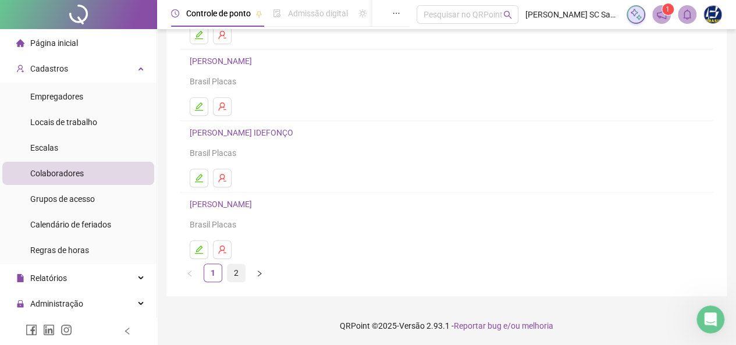
click at [230, 276] on link "2" at bounding box center [235, 272] width 17 height 17
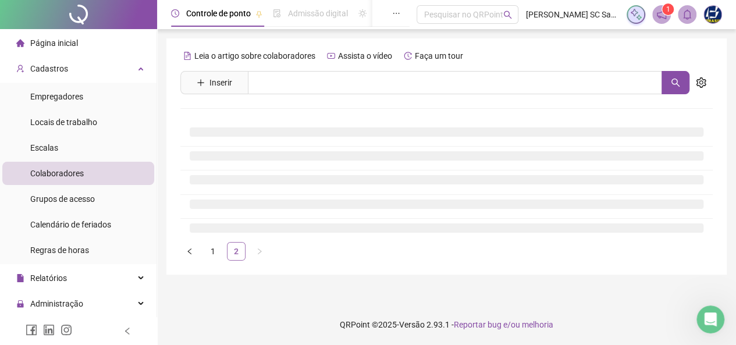
scroll to position [0, 0]
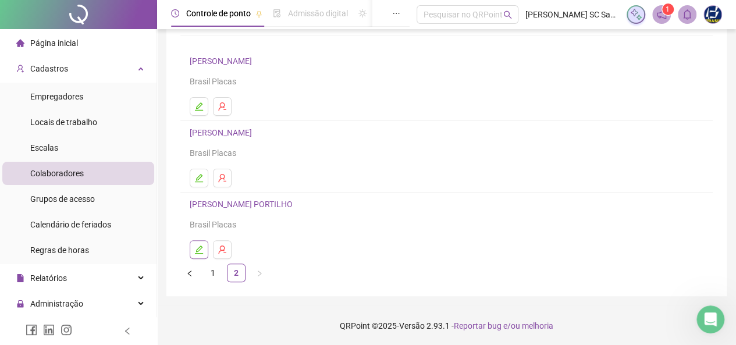
click at [201, 255] on button "button" at bounding box center [199, 249] width 19 height 19
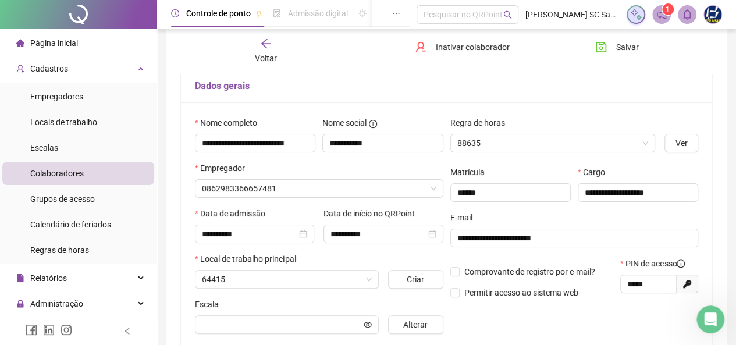
scroll to position [79, 0]
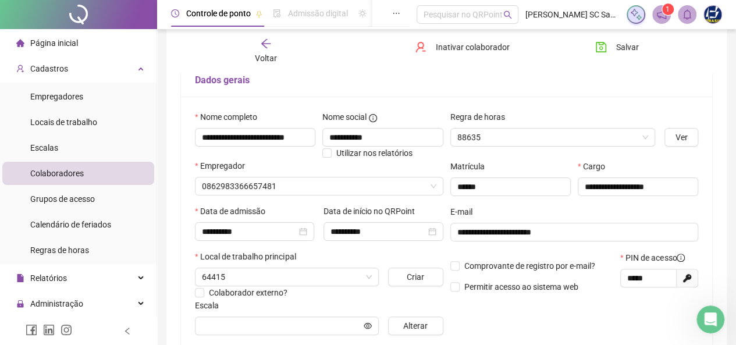
type input "*****"
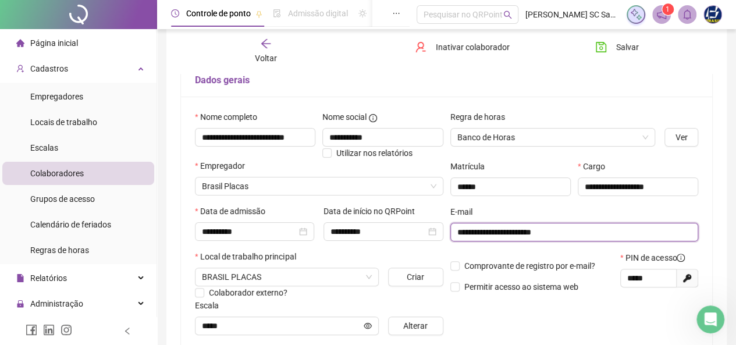
click at [569, 233] on input "**********" at bounding box center [573, 232] width 232 height 13
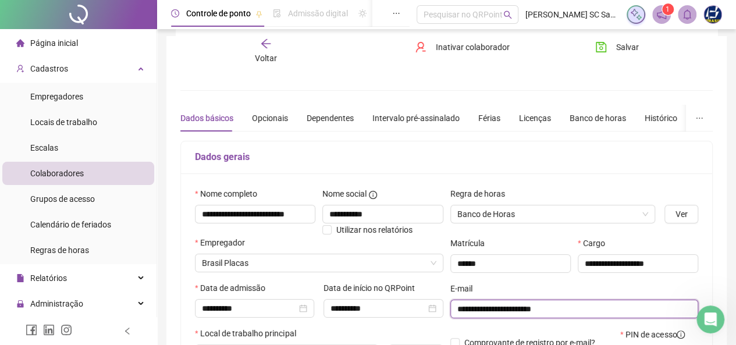
scroll to position [0, 0]
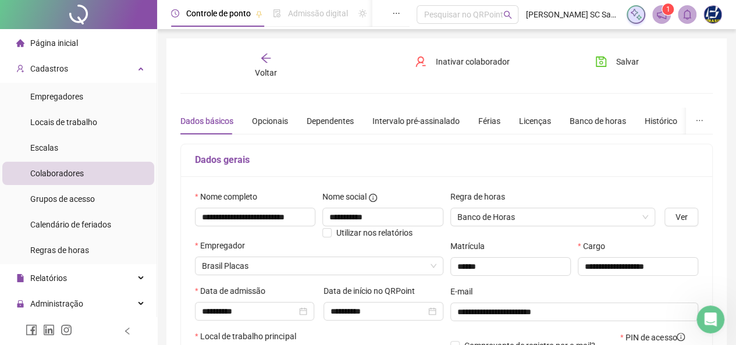
click at [34, 45] on span "Página inicial" at bounding box center [54, 42] width 48 height 9
